Goal: Information Seeking & Learning: Learn about a topic

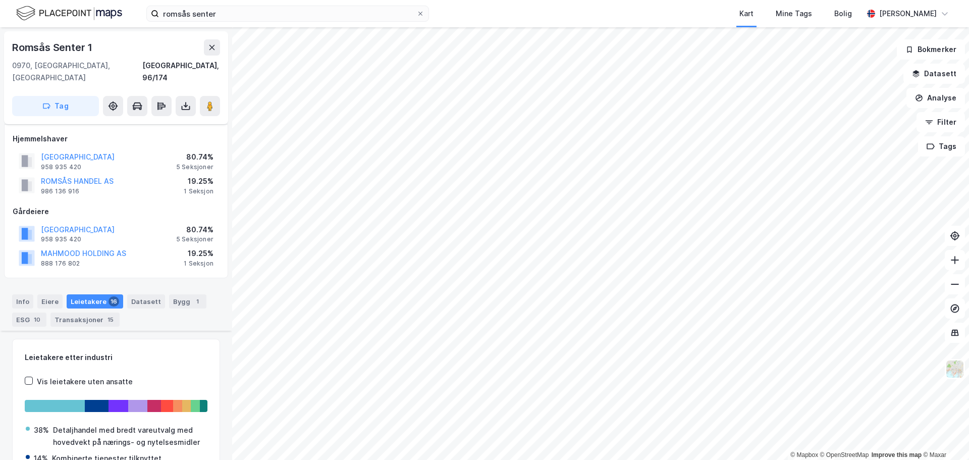
scroll to position [431, 0]
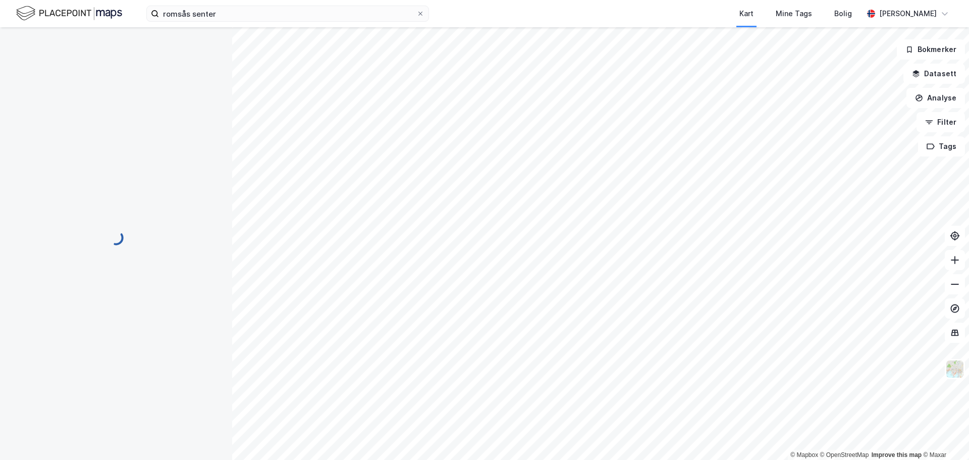
scroll to position [86, 0]
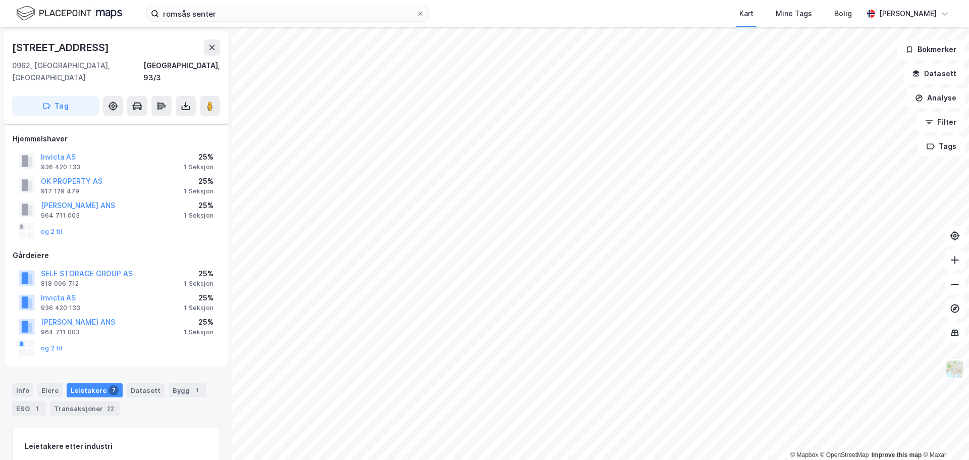
scroll to position [62, 0]
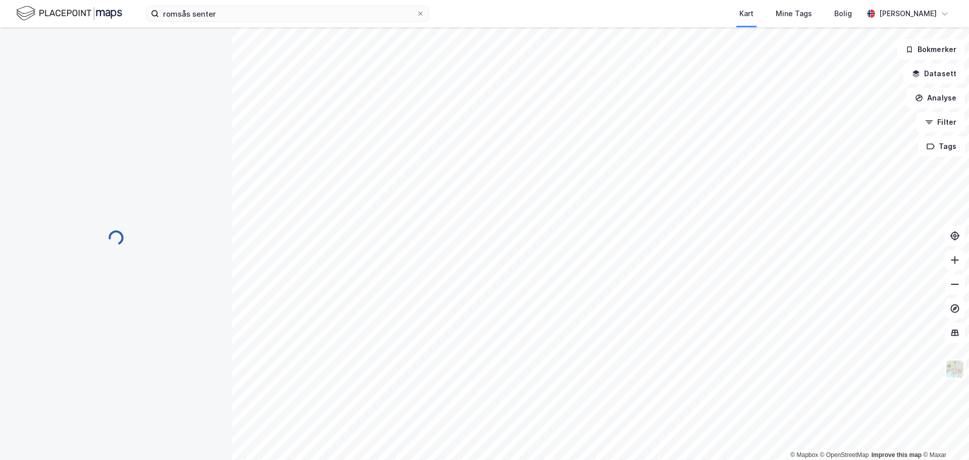
scroll to position [37, 0]
